Goal: Task Accomplishment & Management: Manage account settings

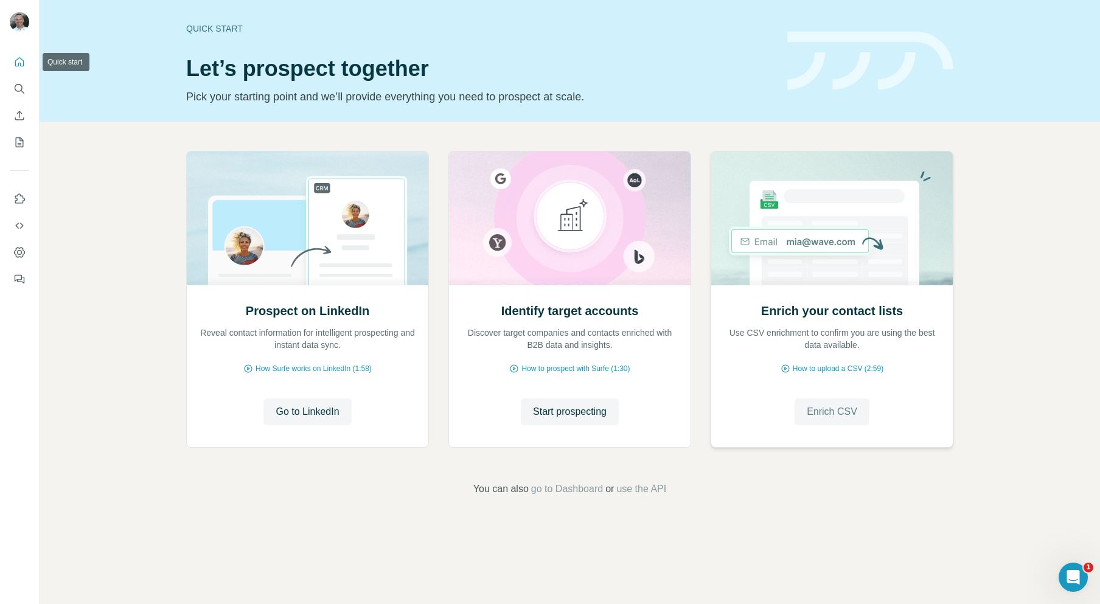
click at [16, 71] on button "Quick start" at bounding box center [19, 62] width 19 height 22
click at [20, 64] on icon "Quick start" at bounding box center [19, 61] width 9 height 9
click at [19, 202] on icon "Use Surfe on LinkedIn" at bounding box center [19, 199] width 12 height 12
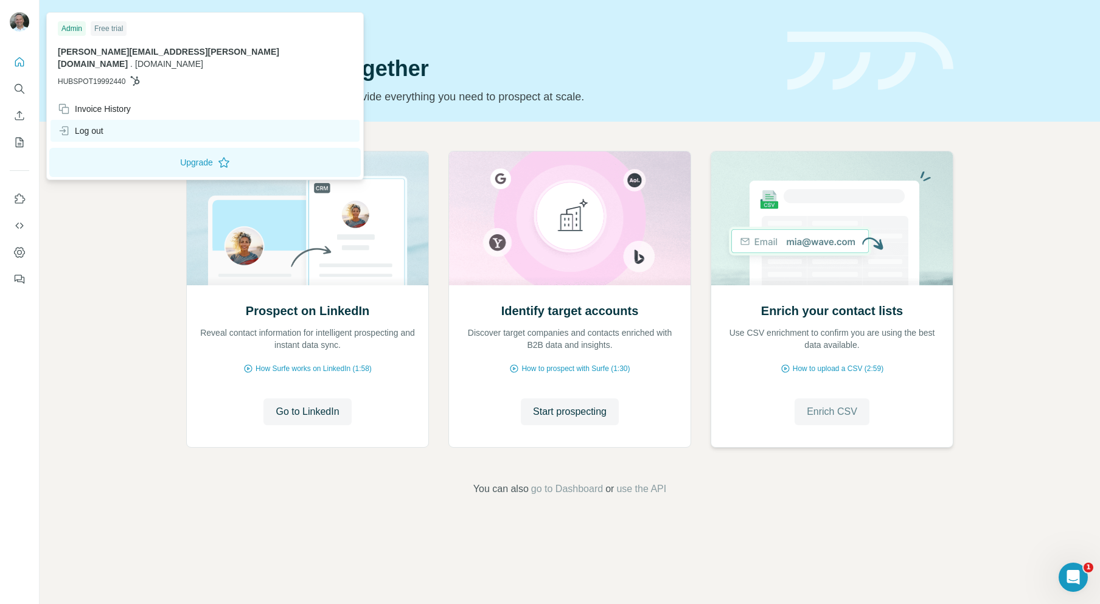
click at [99, 125] on div "Log out" at bounding box center [81, 131] width 46 height 12
